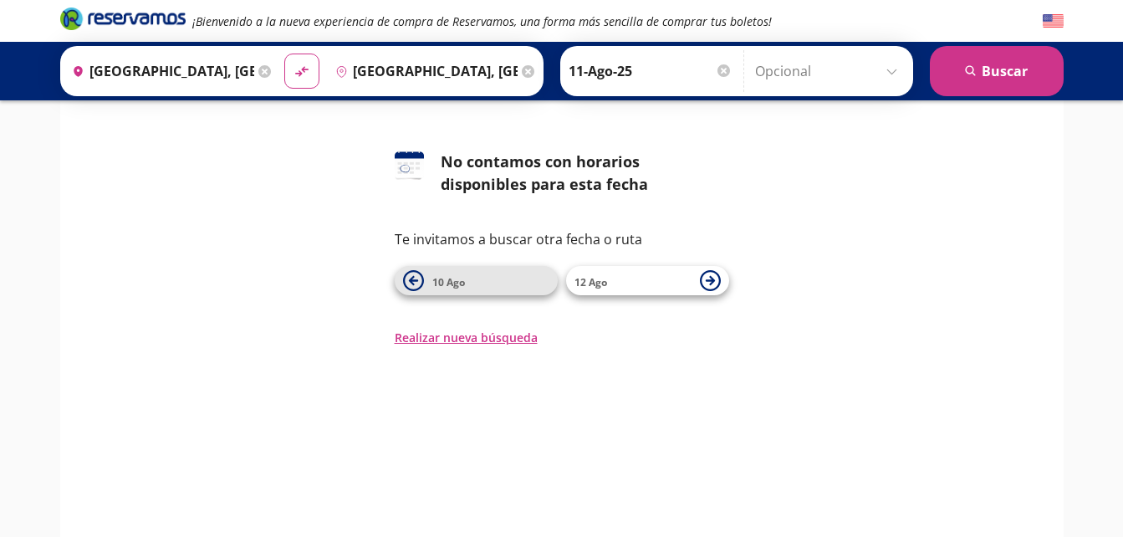
scroll to position [56, 0]
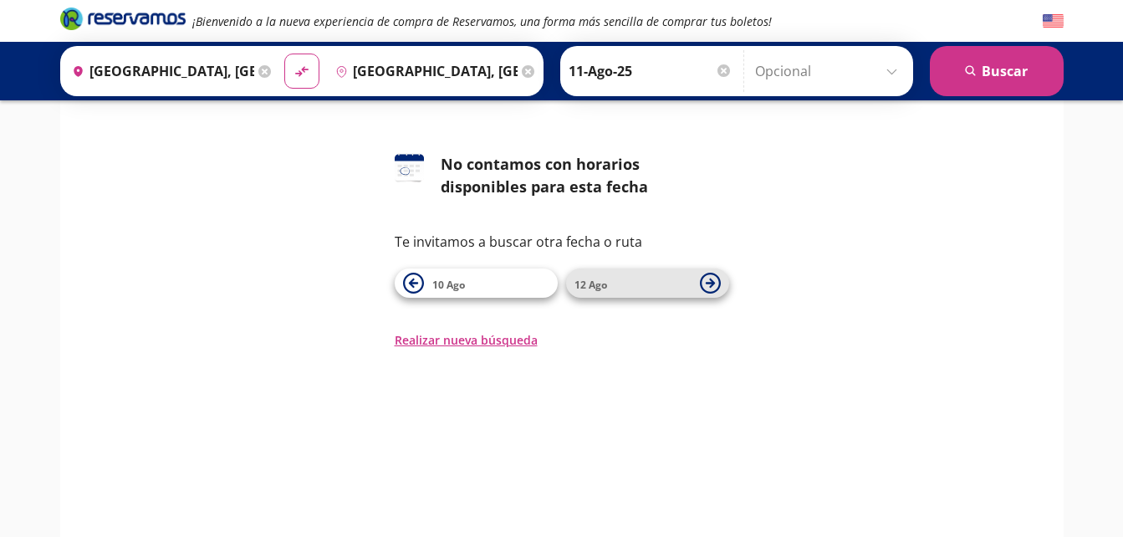
click at [601, 285] on span "12 Ago" at bounding box center [590, 285] width 33 height 14
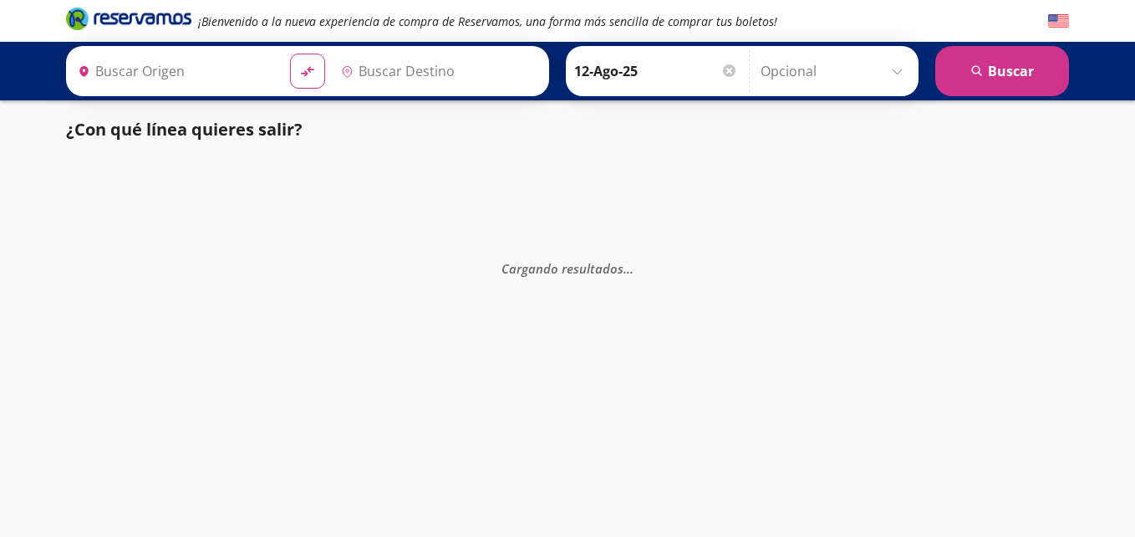
type input "[GEOGRAPHIC_DATA], [GEOGRAPHIC_DATA]"
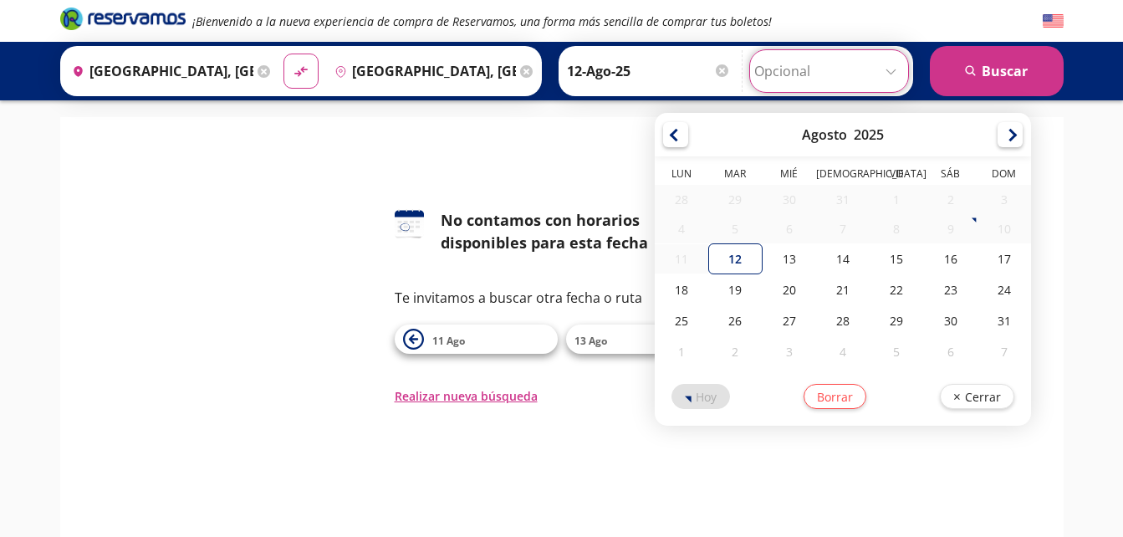
click at [894, 69] on input "Opcional" at bounding box center [829, 71] width 150 height 42
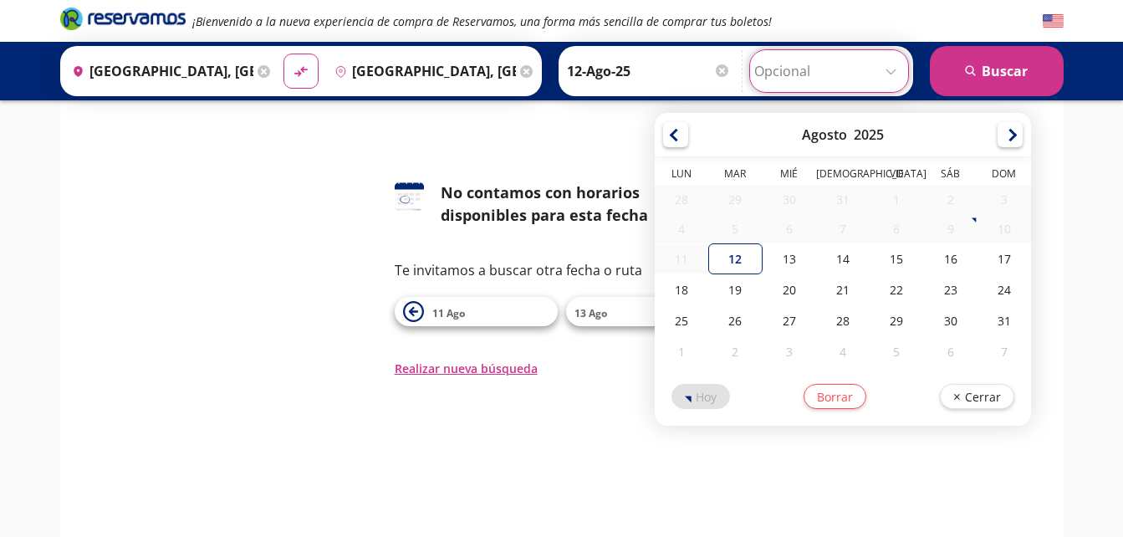
click at [353, 164] on div "126 No contamos con horarios disponibles para esta fecha Te invitamos a buscar …" at bounding box center [562, 241] width 978 height 271
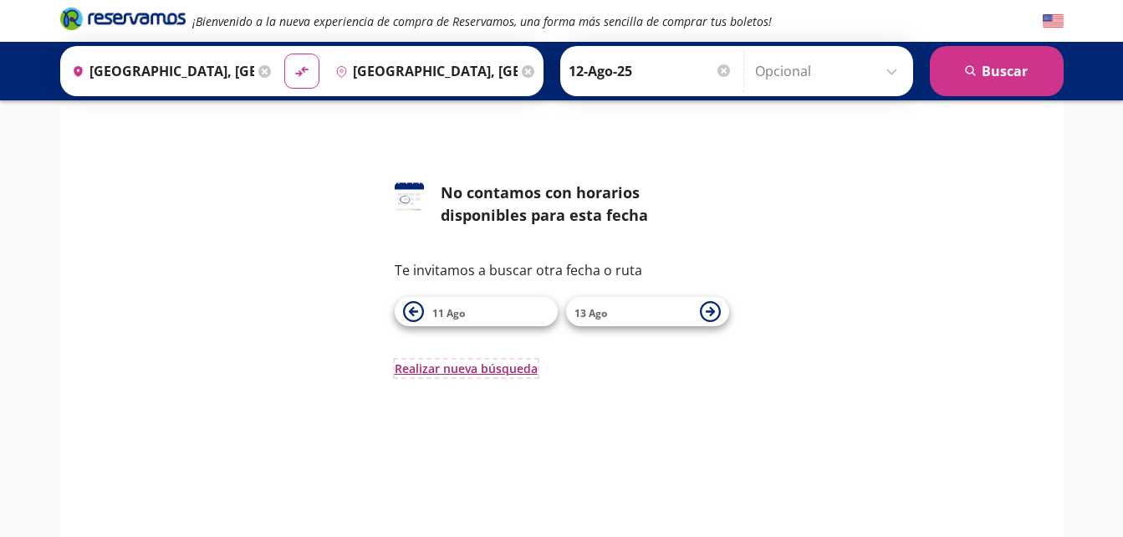
click at [475, 369] on button "Realizar nueva búsqueda" at bounding box center [466, 368] width 143 height 18
